Goal: Navigation & Orientation: Find specific page/section

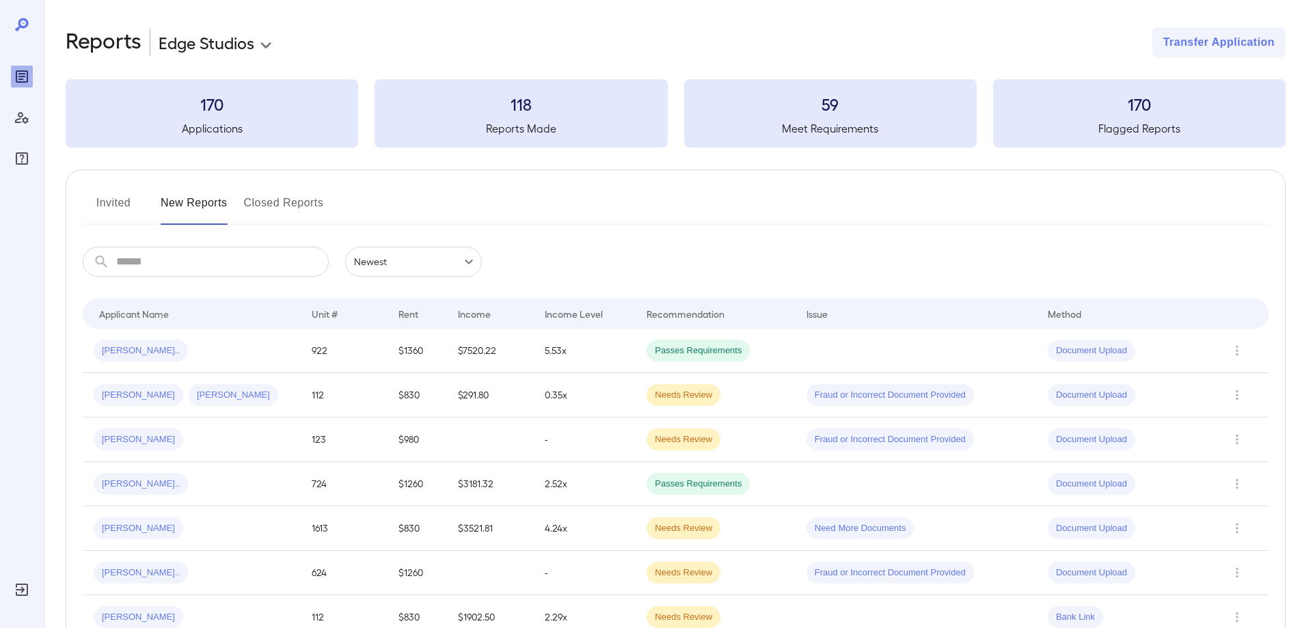
click at [275, 202] on button "Closed Reports" at bounding box center [284, 208] width 80 height 33
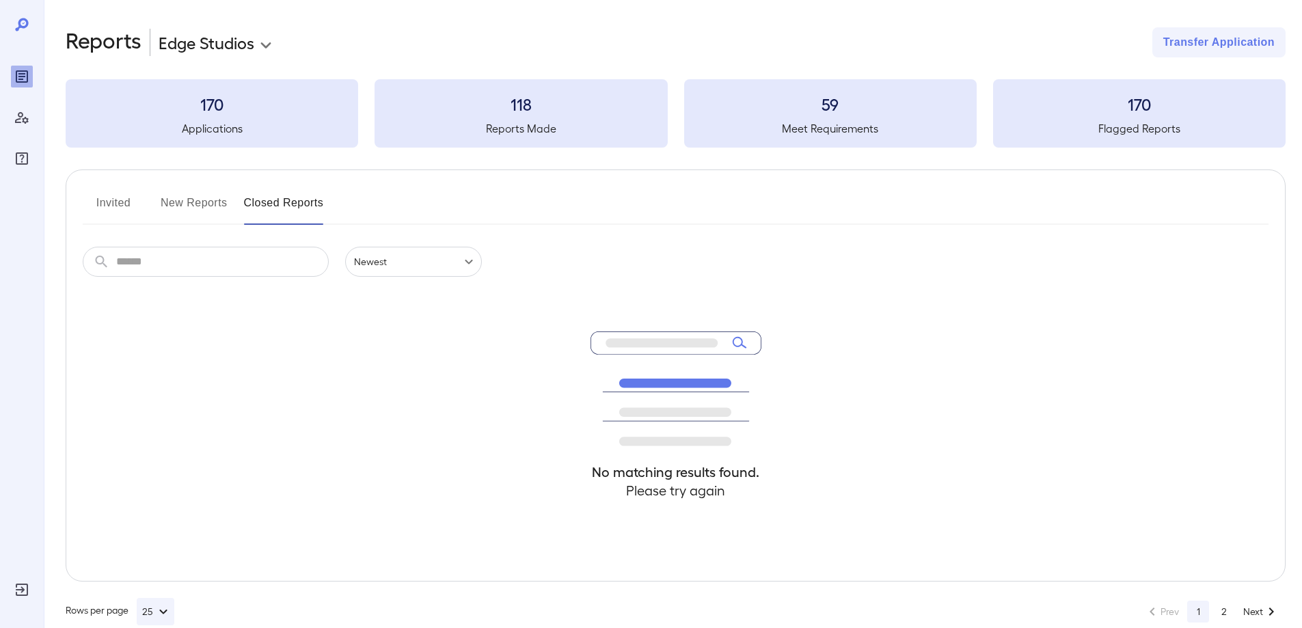
click at [192, 204] on button "New Reports" at bounding box center [194, 208] width 67 height 33
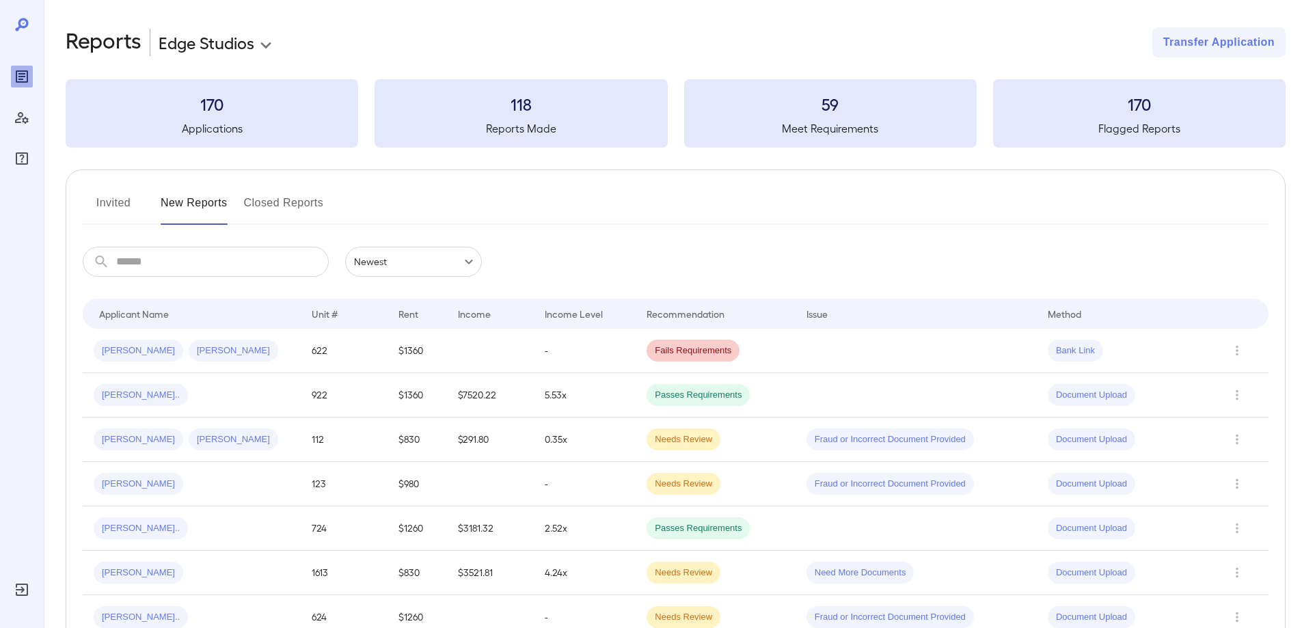
click at [108, 204] on button "Invited" at bounding box center [114, 208] width 62 height 33
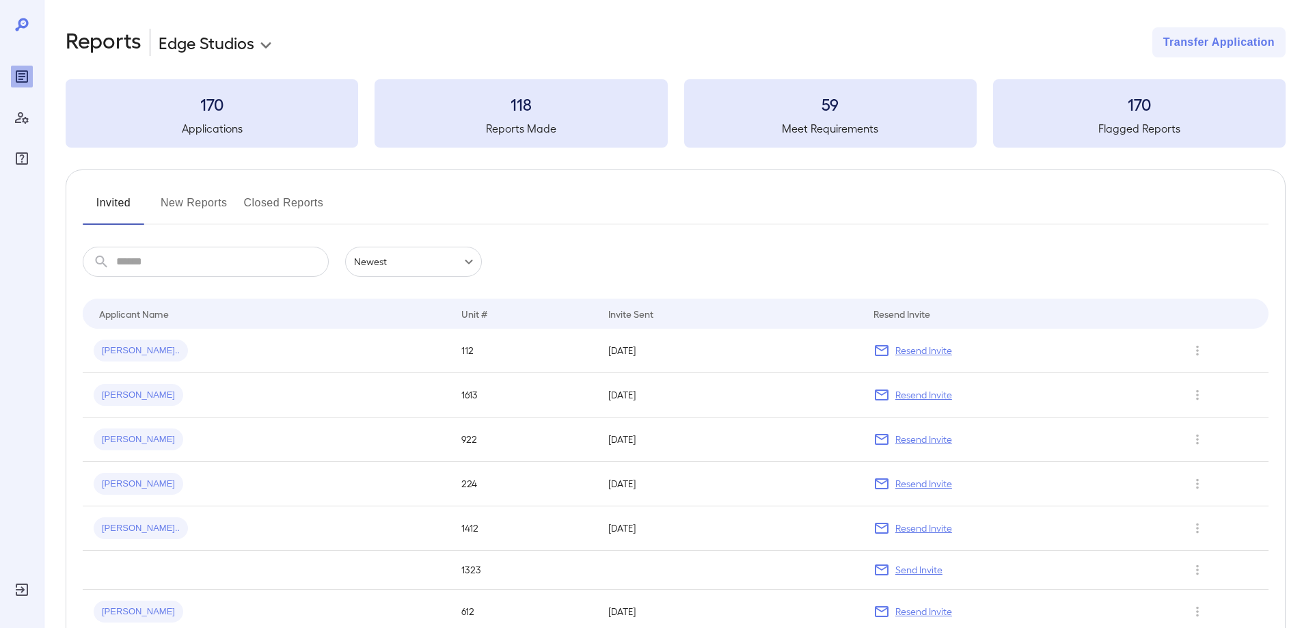
click at [209, 202] on button "New Reports" at bounding box center [194, 208] width 67 height 33
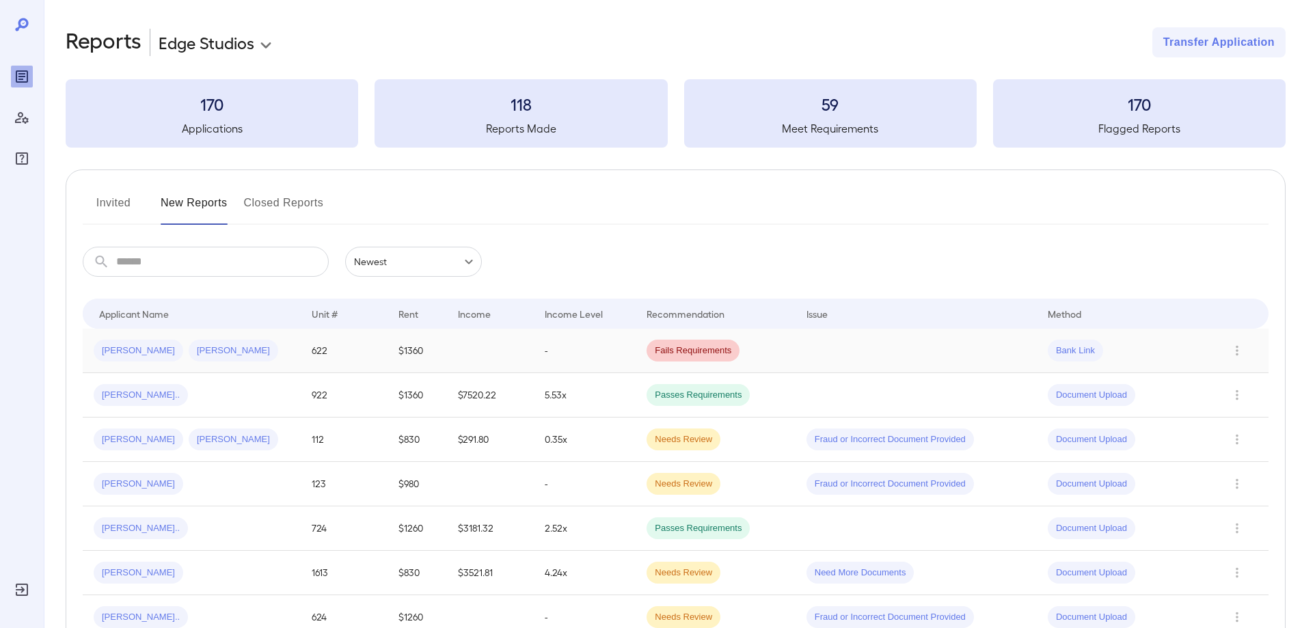
click at [515, 351] on td at bounding box center [490, 351] width 87 height 44
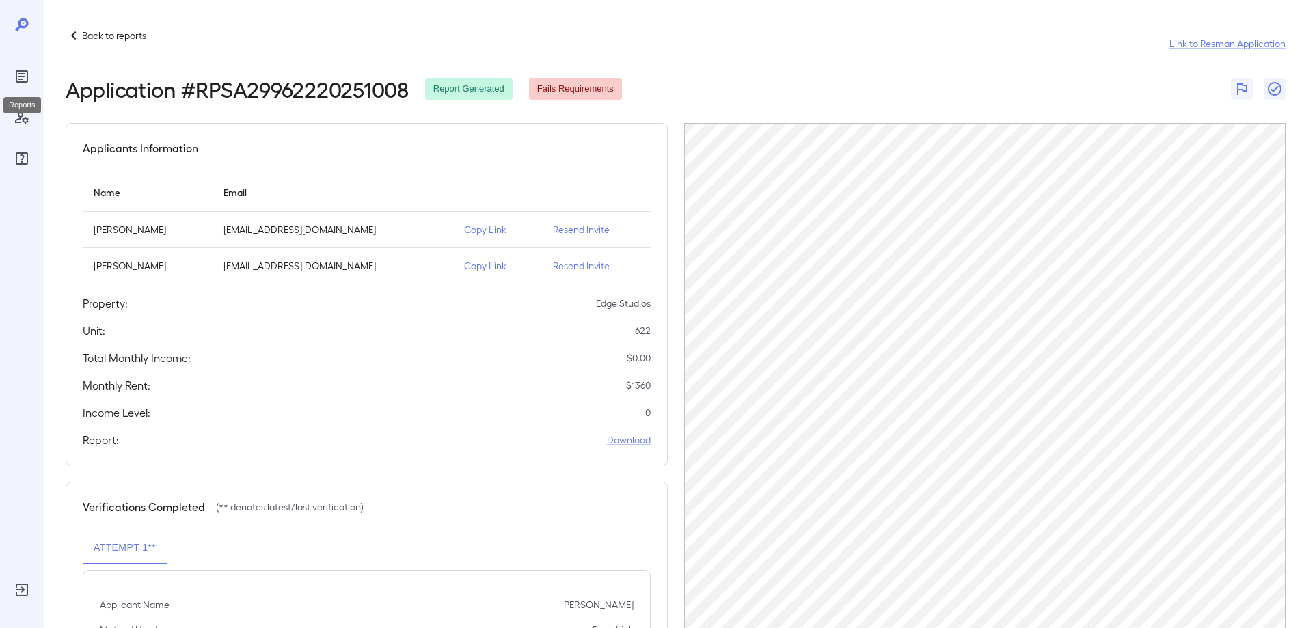
click at [20, 86] on div "Reports" at bounding box center [22, 77] width 22 height 22
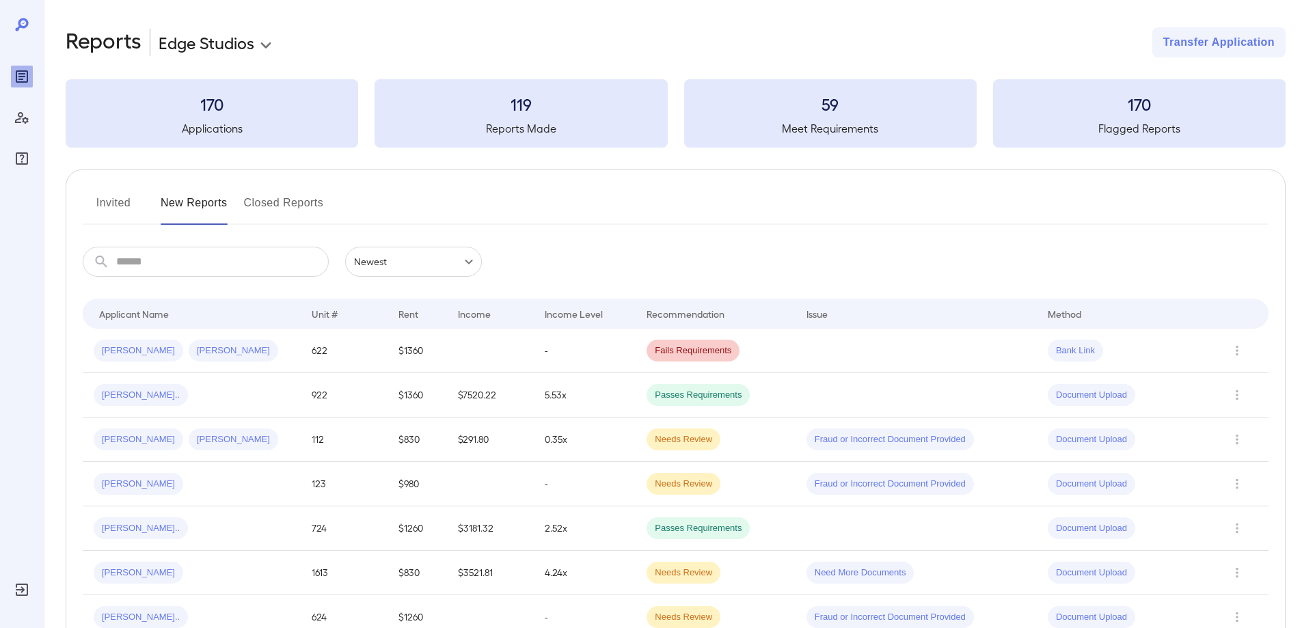
click at [125, 200] on button "Invited" at bounding box center [114, 208] width 62 height 33
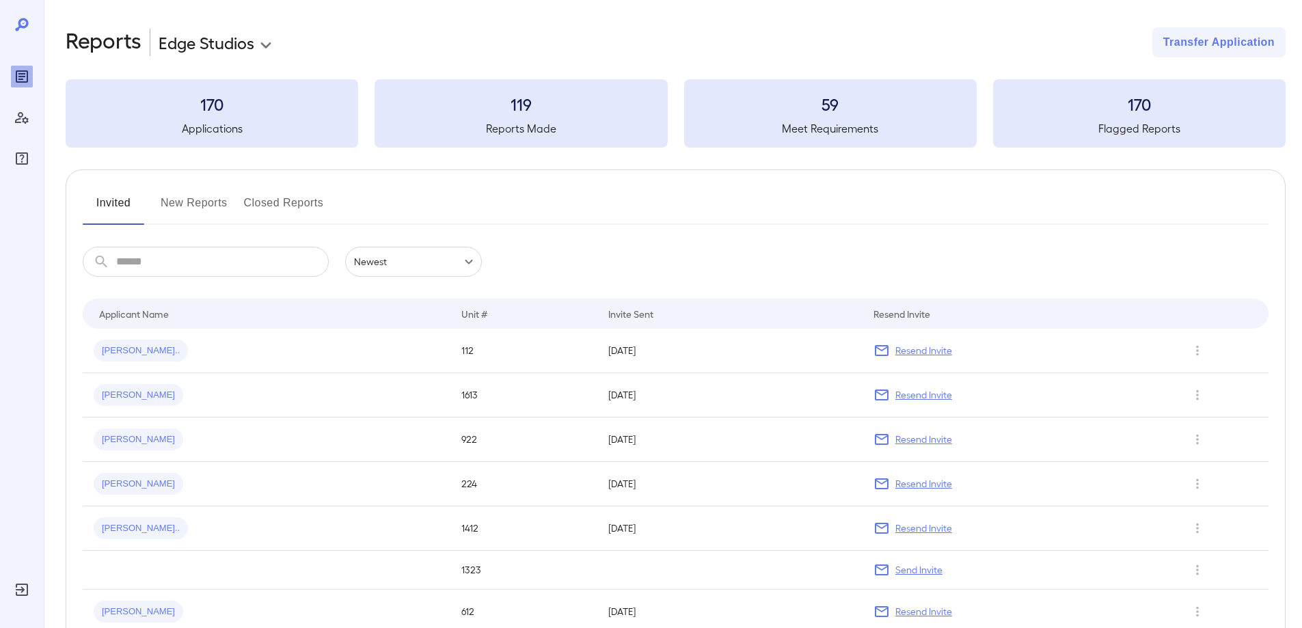
click at [212, 210] on button "New Reports" at bounding box center [194, 208] width 67 height 33
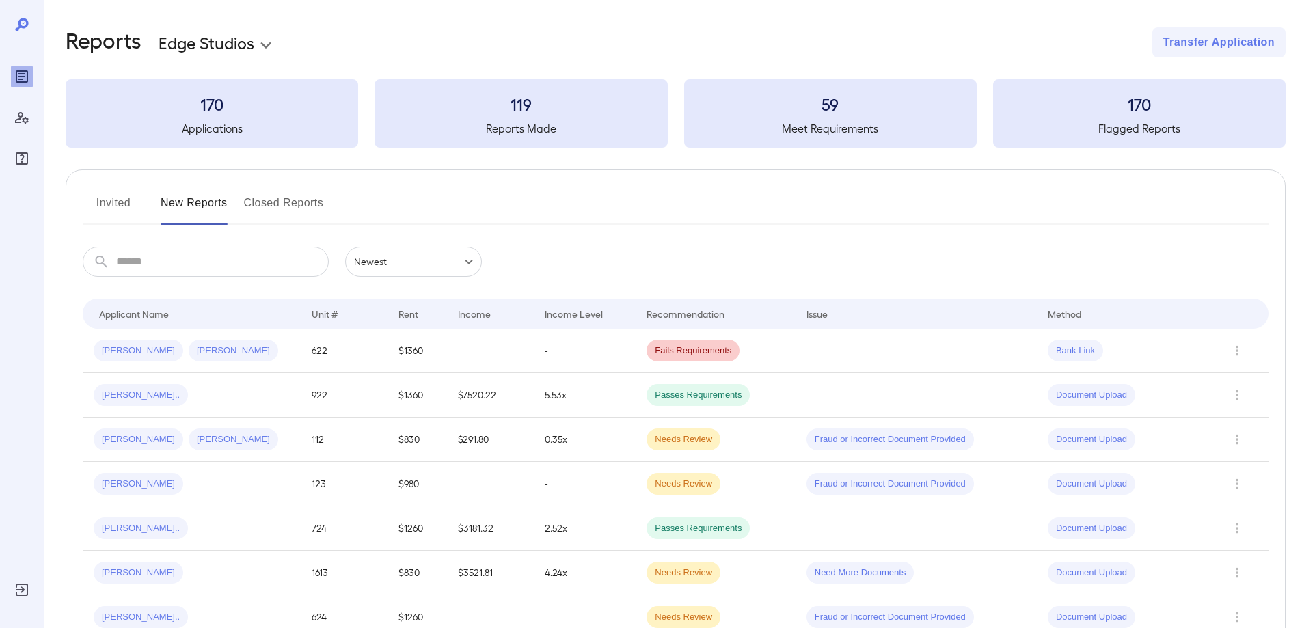
click at [122, 200] on button "Invited" at bounding box center [114, 208] width 62 height 33
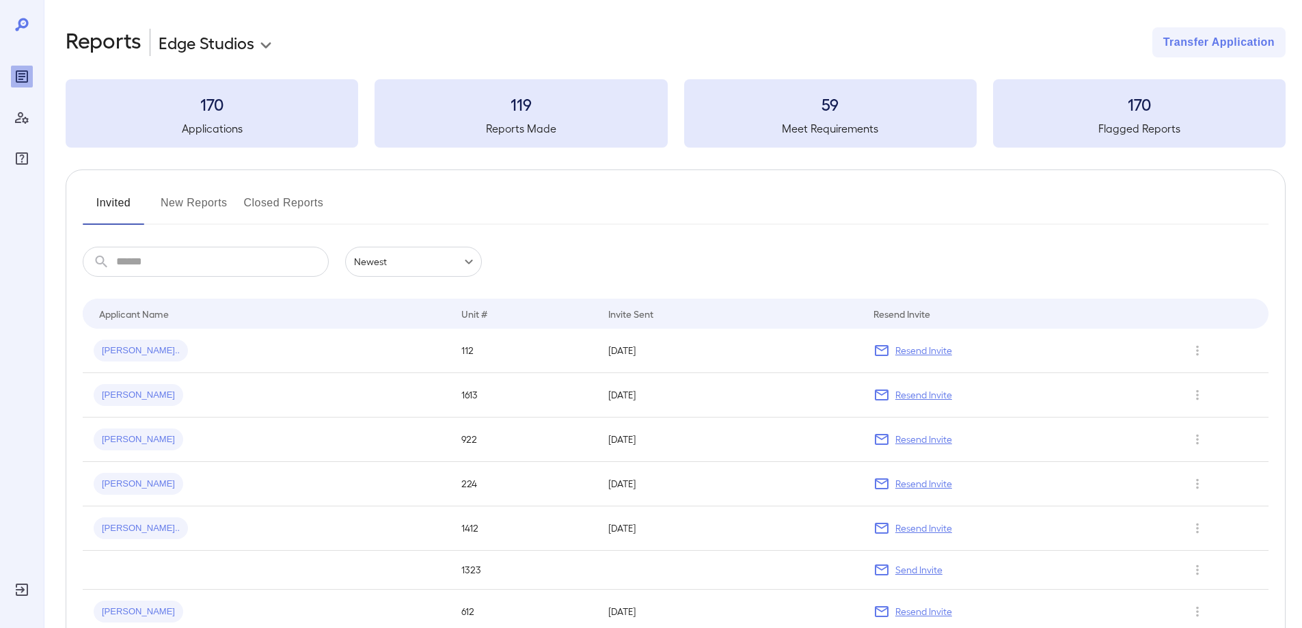
click at [204, 208] on button "New Reports" at bounding box center [194, 208] width 67 height 33
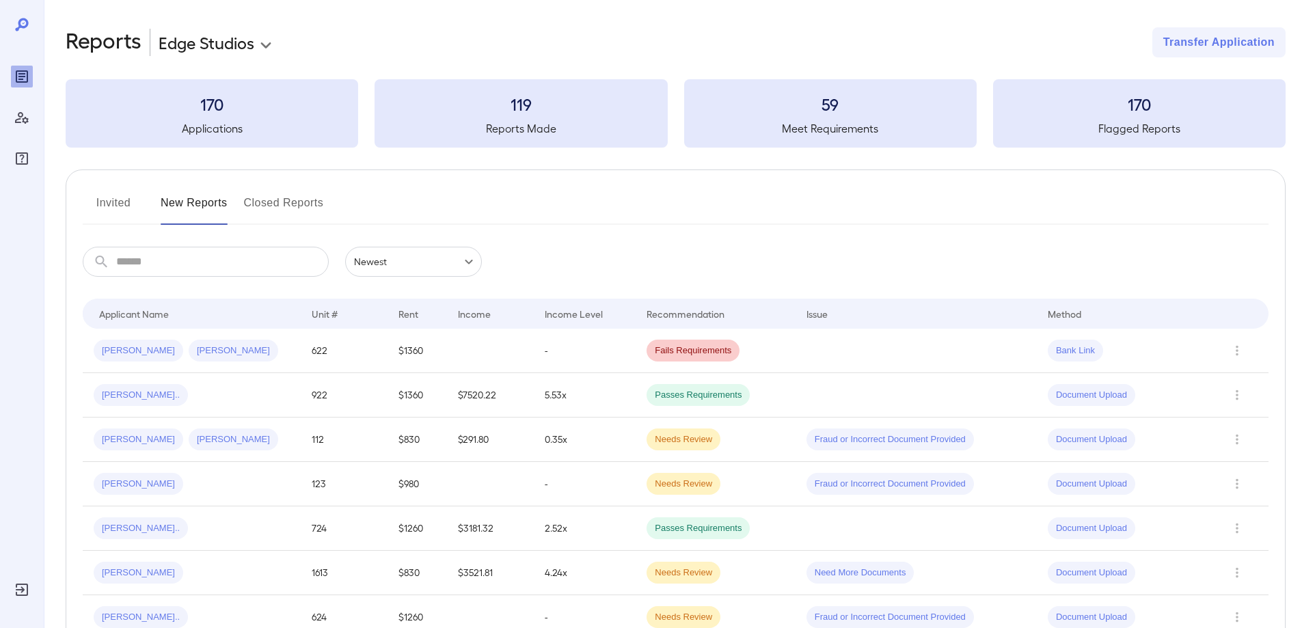
click at [96, 211] on button "Invited" at bounding box center [114, 208] width 62 height 33
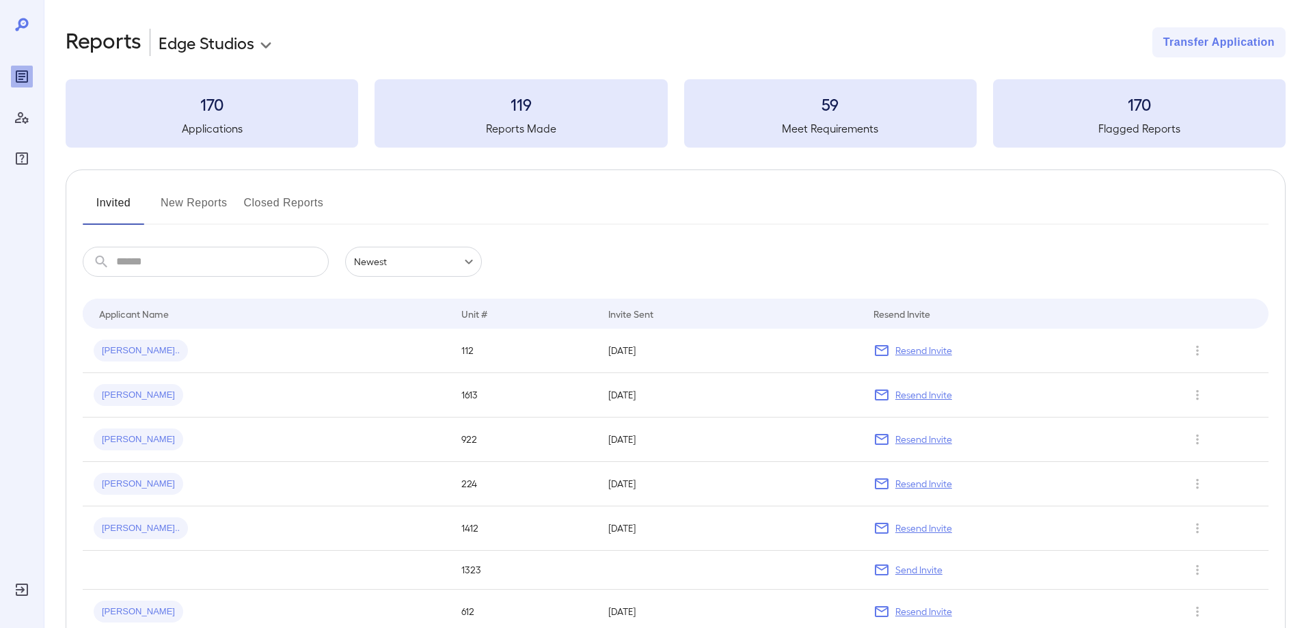
click at [191, 208] on button "New Reports" at bounding box center [194, 208] width 67 height 33
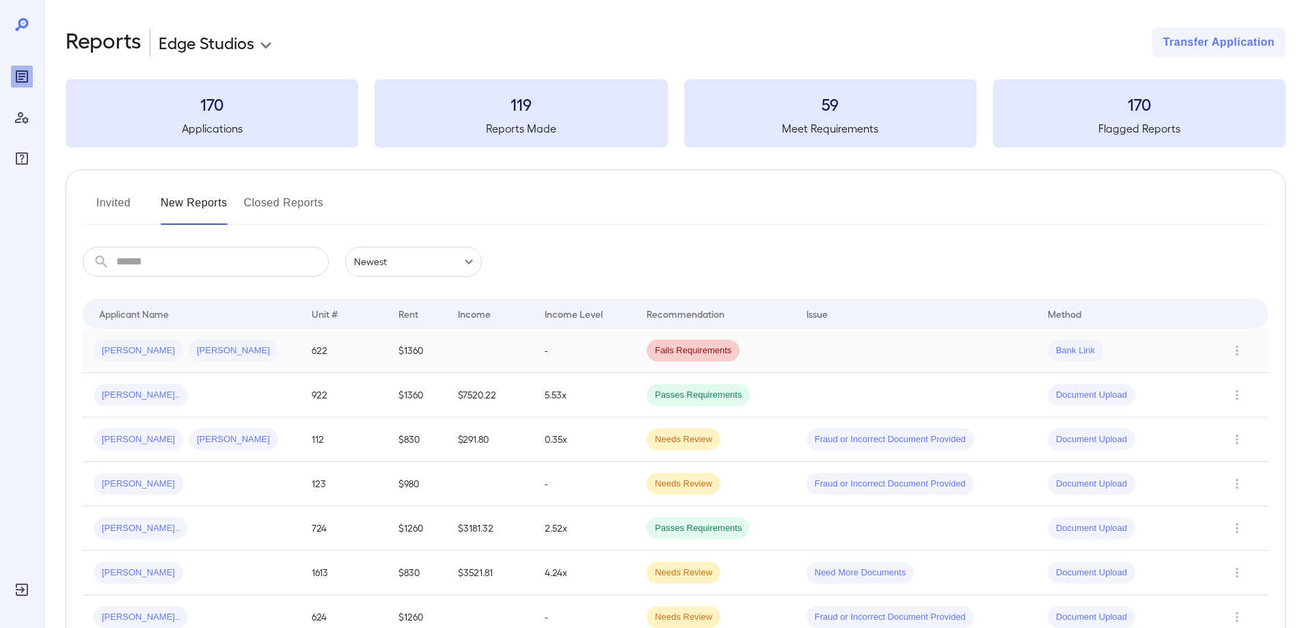
click at [496, 349] on td at bounding box center [490, 351] width 87 height 44
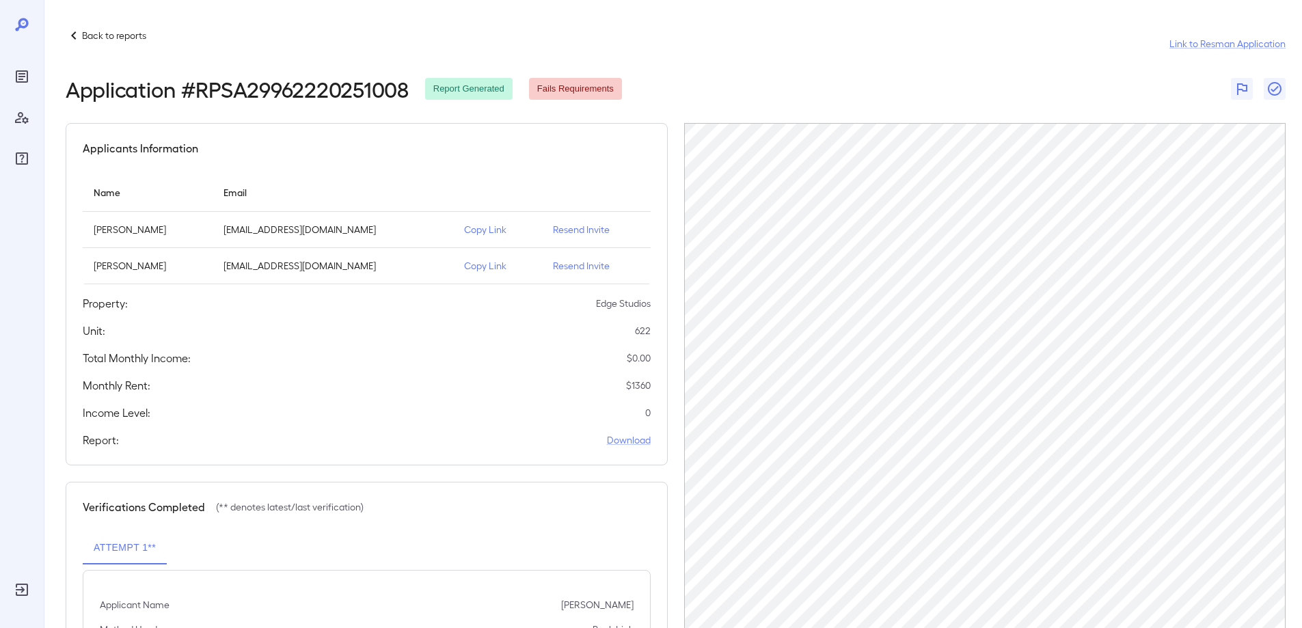
click at [14, 80] on icon "Reports" at bounding box center [22, 76] width 16 height 16
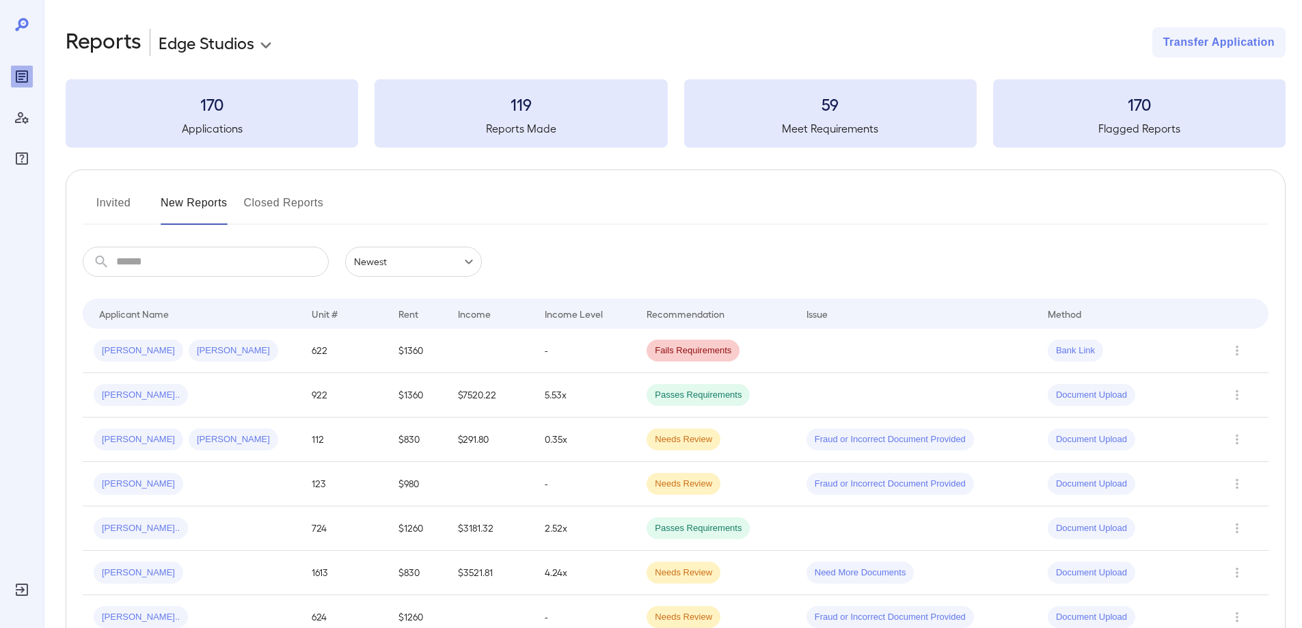
click at [125, 205] on button "Invited" at bounding box center [114, 208] width 62 height 33
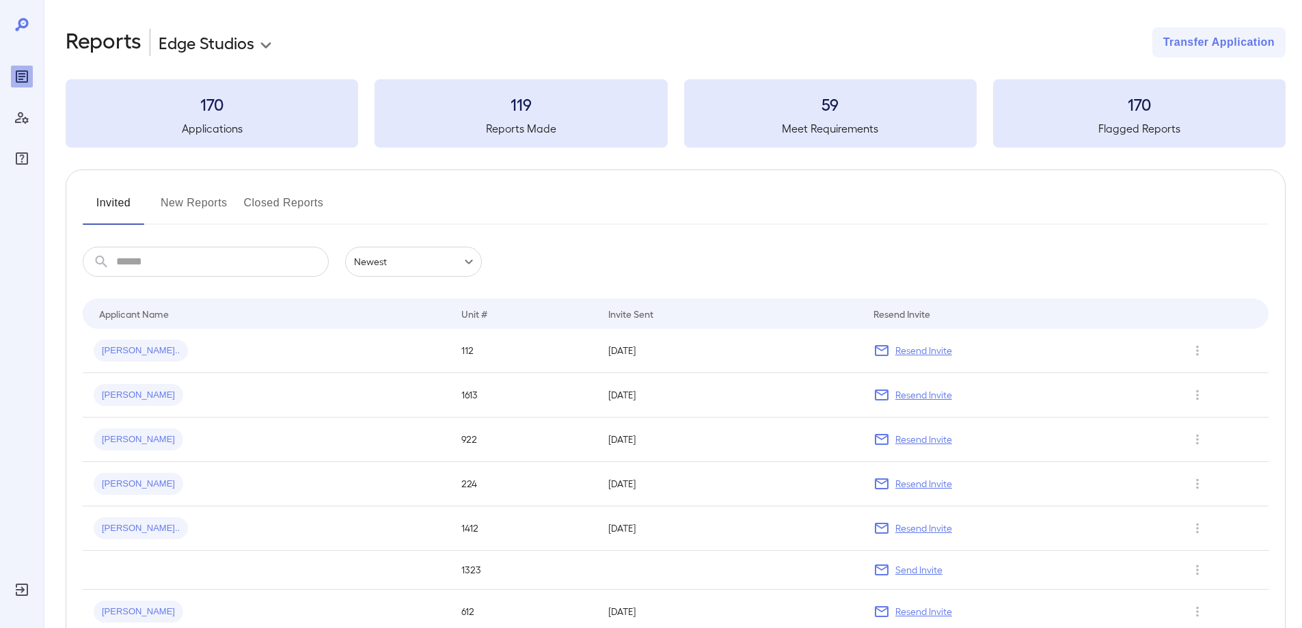
click at [211, 204] on button "New Reports" at bounding box center [194, 208] width 67 height 33
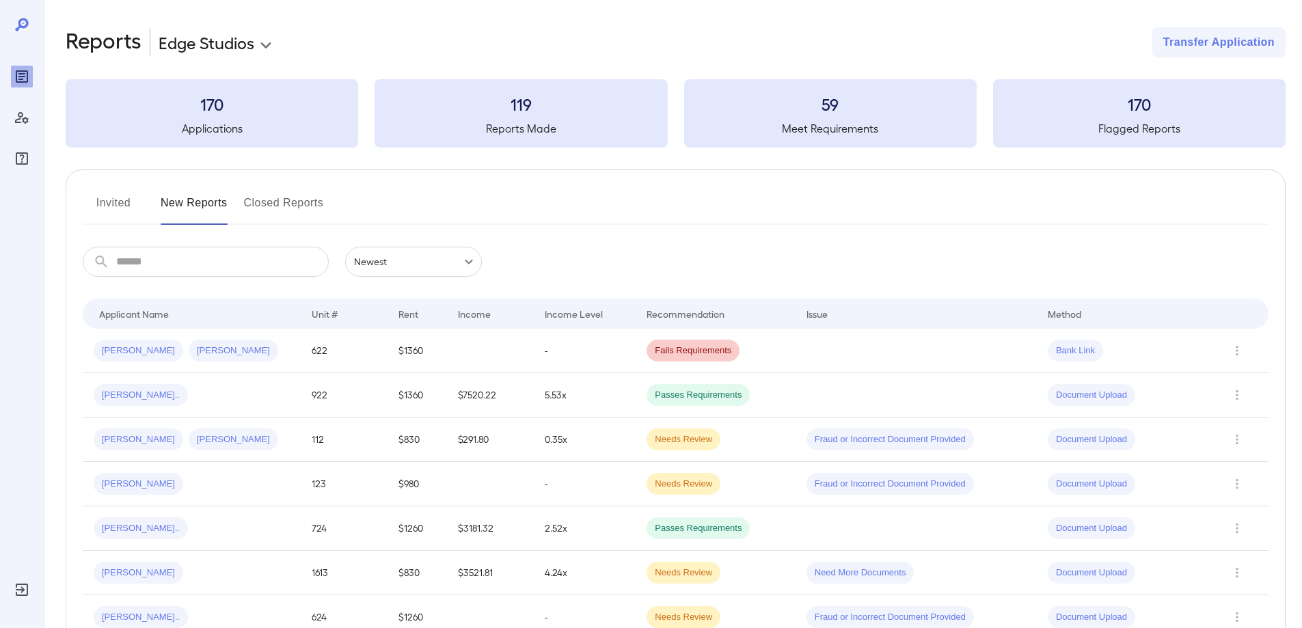
click at [127, 208] on button "Invited" at bounding box center [114, 208] width 62 height 33
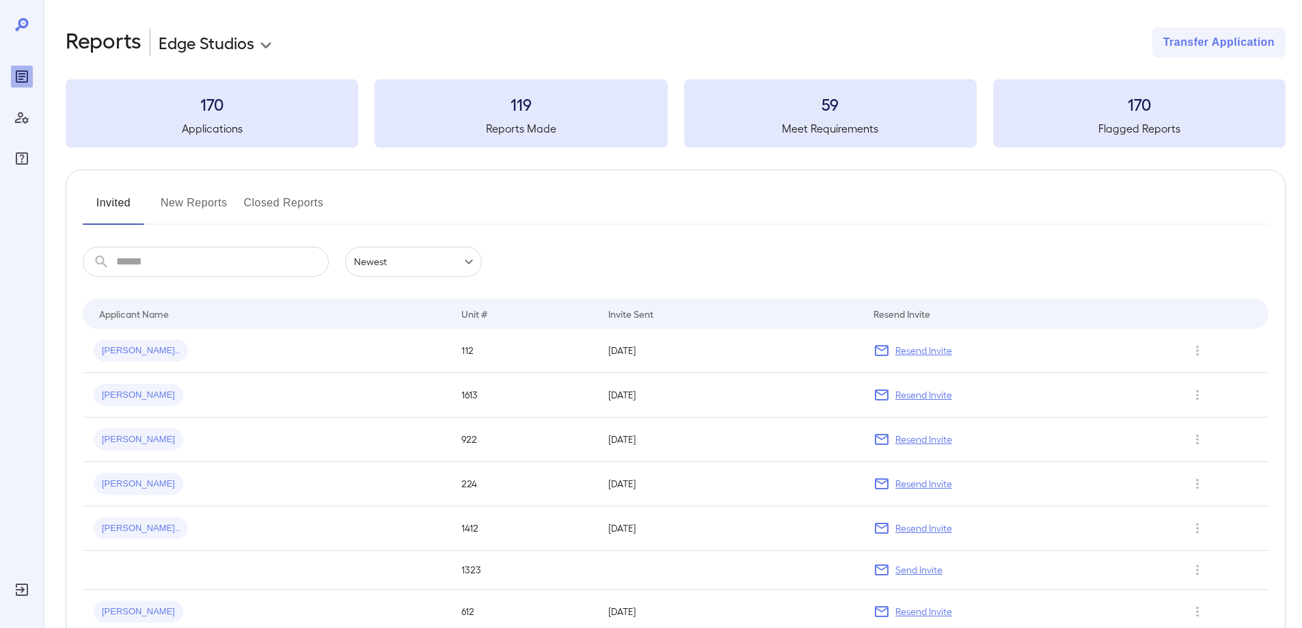
click at [215, 198] on button "New Reports" at bounding box center [194, 208] width 67 height 33
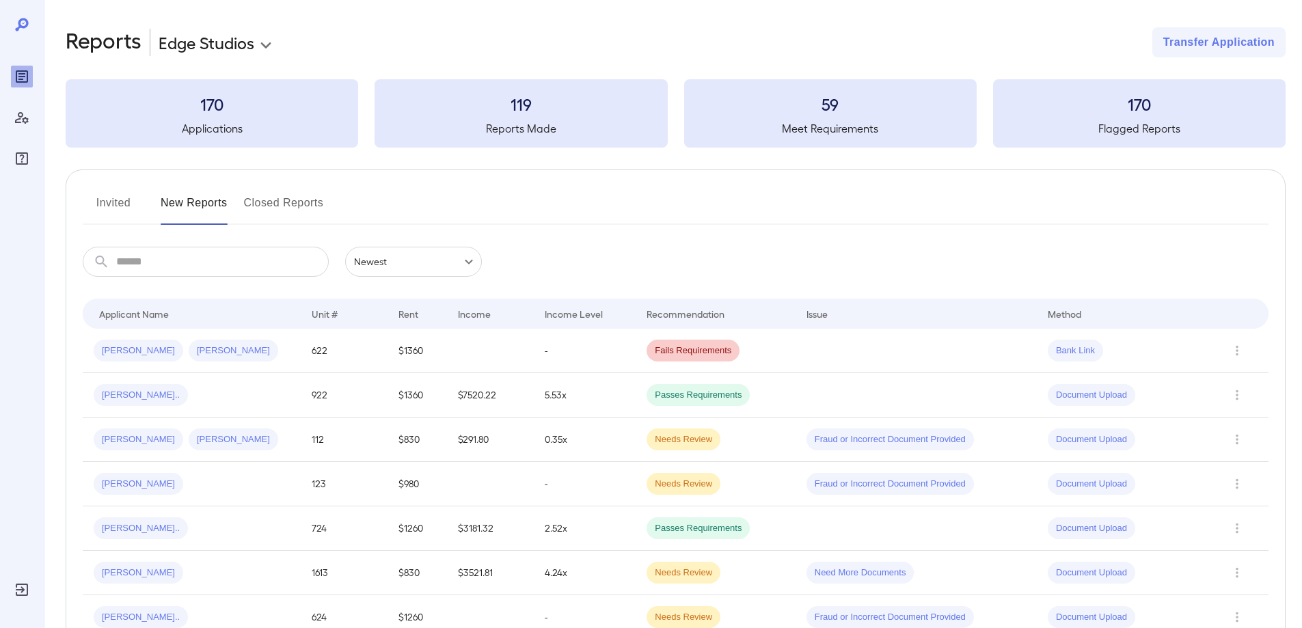
click at [97, 194] on button "Invited" at bounding box center [114, 208] width 62 height 33
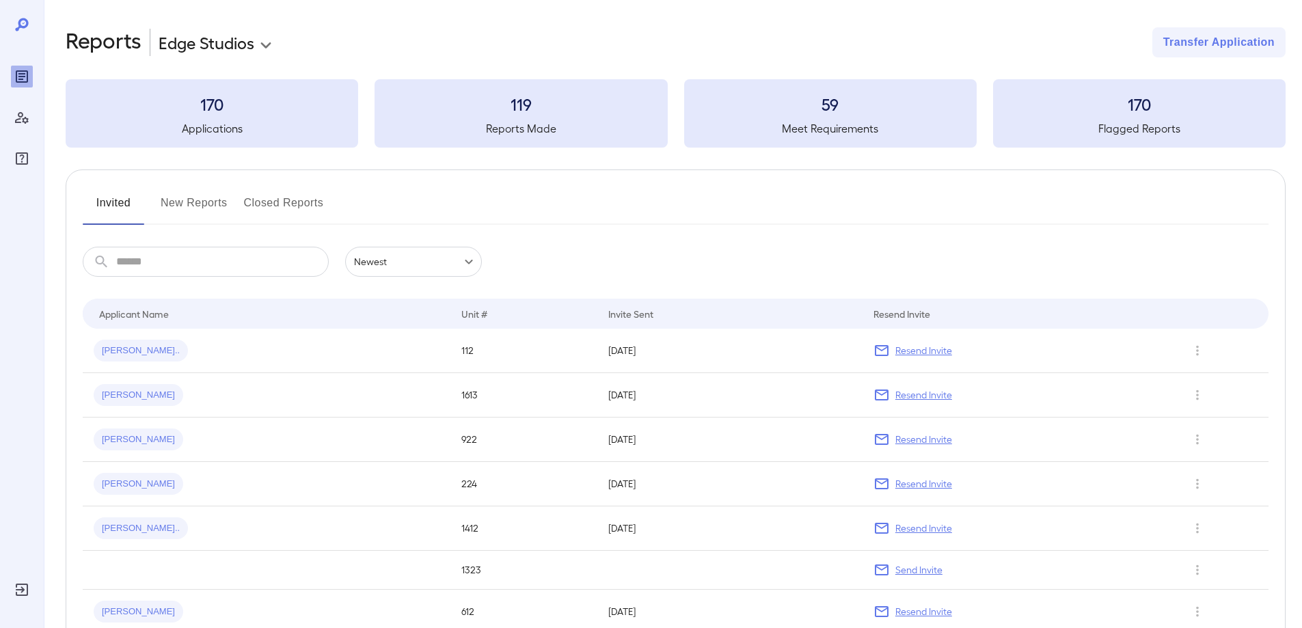
click at [188, 195] on button "New Reports" at bounding box center [194, 208] width 67 height 33
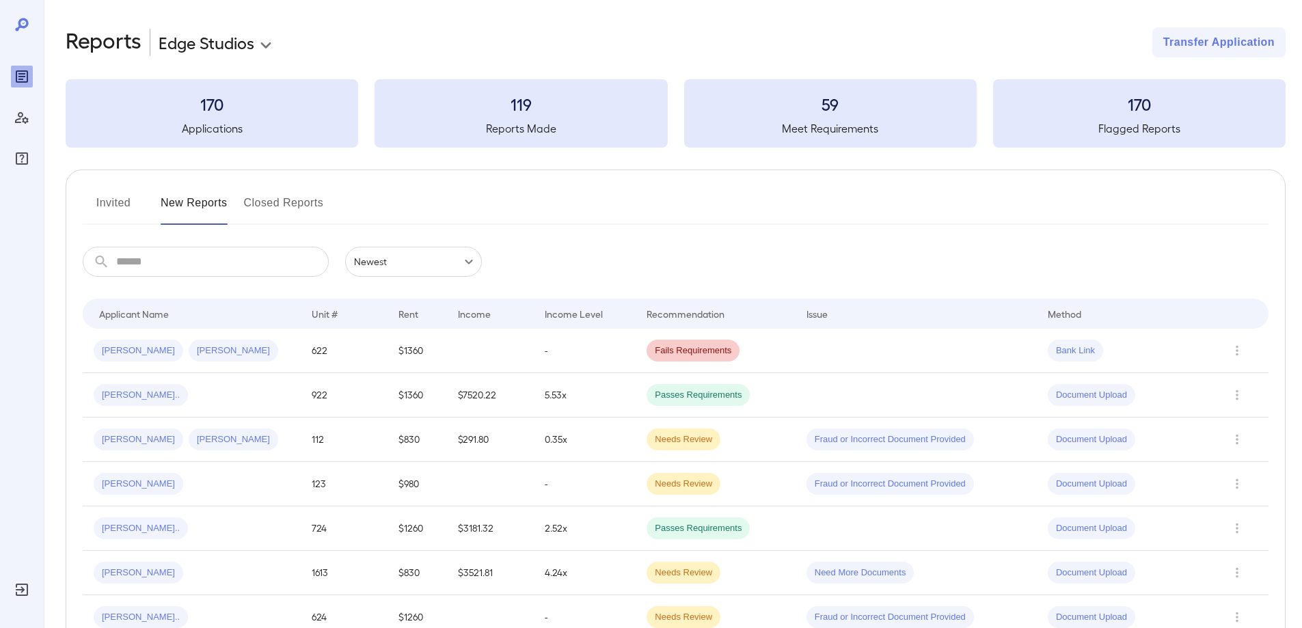
click at [118, 203] on button "Invited" at bounding box center [114, 208] width 62 height 33
